Goal: Task Accomplishment & Management: Manage account settings

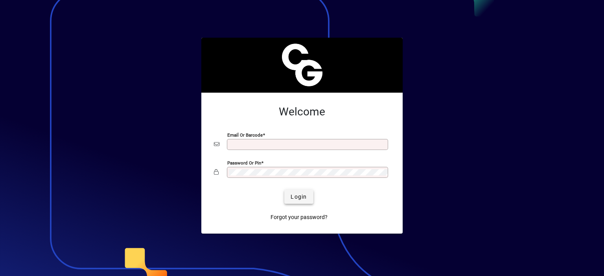
type input "**********"
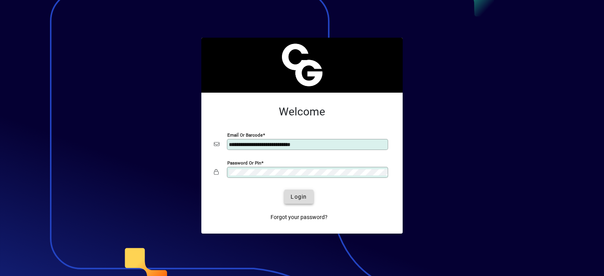
click at [291, 196] on span "Login" at bounding box center [299, 197] width 16 height 8
